Goal: Find specific page/section: Find specific page/section

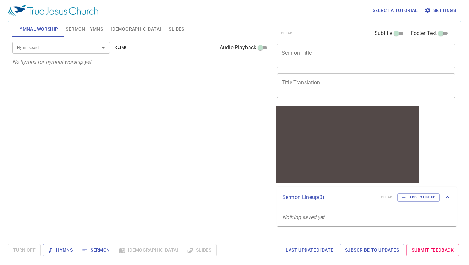
click at [106, 47] on icon "Open" at bounding box center [103, 48] width 8 height 8
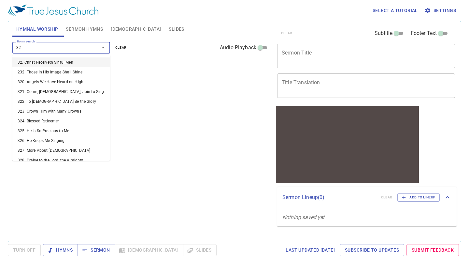
type input "322"
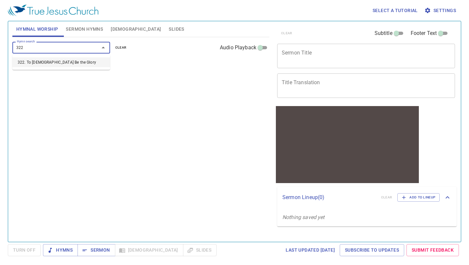
click at [72, 64] on li "322. To [DEMOGRAPHIC_DATA] Be the Glory" at bounding box center [61, 62] width 98 height 10
click at [18, 77] on button "1" at bounding box center [22, 77] width 10 height 8
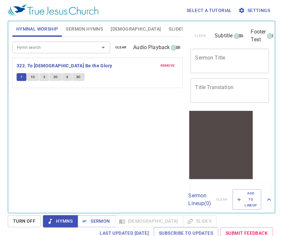
click at [43, 74] on span "2" at bounding box center [44, 77] width 2 height 6
click at [67, 77] on span "3" at bounding box center [67, 77] width 2 height 6
click at [168, 64] on span "remove" at bounding box center [168, 66] width 14 height 6
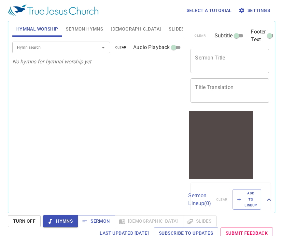
click at [89, 49] on div "Hymn search" at bounding box center [61, 47] width 98 height 11
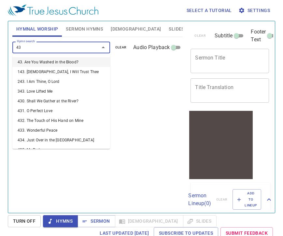
type input "439"
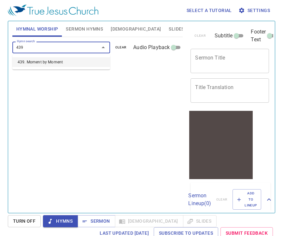
click at [76, 63] on li "439. Moment by Moment" at bounding box center [61, 62] width 98 height 10
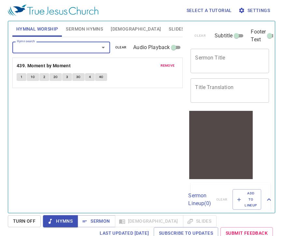
click at [21, 77] on span "1" at bounding box center [22, 77] width 2 height 6
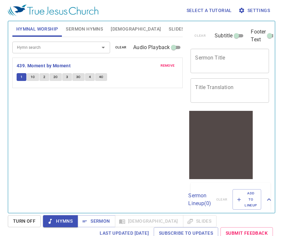
click at [46, 78] on button "2" at bounding box center [44, 77] width 10 height 8
click at [89, 76] on span "4" at bounding box center [90, 77] width 2 height 6
click at [169, 65] on span "remove" at bounding box center [168, 66] width 14 height 6
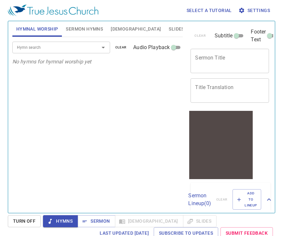
click at [79, 50] on input "Hymn search" at bounding box center [51, 47] width 75 height 7
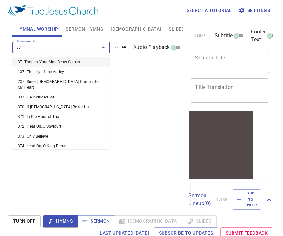
type input "379"
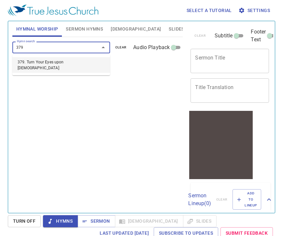
click at [68, 63] on li "379. Turn Your Eyes upon [DEMOGRAPHIC_DATA]" at bounding box center [61, 65] width 98 height 16
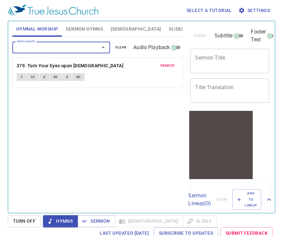
click at [24, 75] on button "1" at bounding box center [22, 77] width 10 height 8
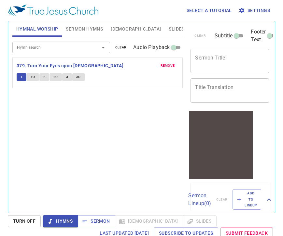
click at [91, 164] on div "Hymn search Hymn search clear Audio Playback remove 379. Turn Your Eyes upon [D…" at bounding box center [97, 122] width 171 height 171
click at [35, 75] on span "1C" at bounding box center [33, 77] width 5 height 6
click at [46, 77] on button "2" at bounding box center [44, 77] width 10 height 8
click at [56, 76] on span "2C" at bounding box center [55, 77] width 5 height 6
click at [69, 75] on button "3" at bounding box center [67, 77] width 10 height 8
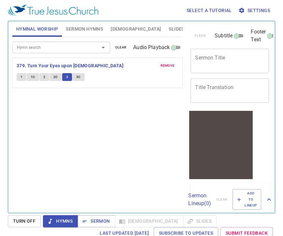
click at [79, 73] on button "3C" at bounding box center [78, 77] width 12 height 8
click at [166, 65] on span "remove" at bounding box center [168, 66] width 14 height 6
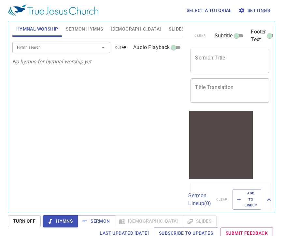
click at [86, 50] on input "Hymn search" at bounding box center [51, 47] width 75 height 7
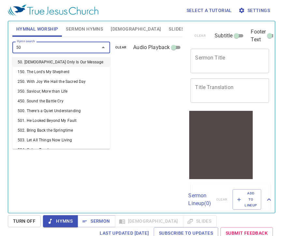
type input "501"
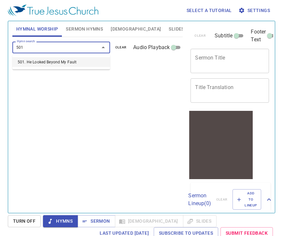
click at [0, 0] on li "501. He Looked Beyond My Fault" at bounding box center [0, 0] width 0 height 0
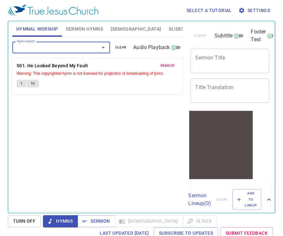
click at [21, 85] on span "1" at bounding box center [22, 84] width 2 height 6
